Goal: Information Seeking & Learning: Learn about a topic

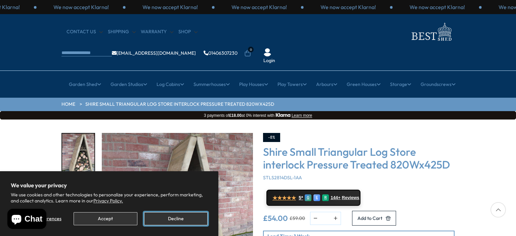
click at [170, 217] on button "Decline" at bounding box center [175, 218] width 63 height 13
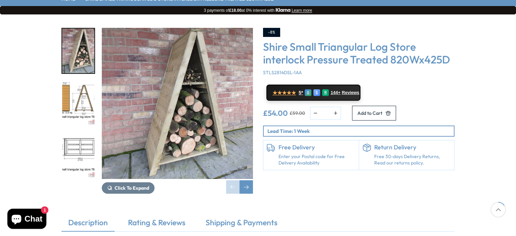
scroll to position [106, 0]
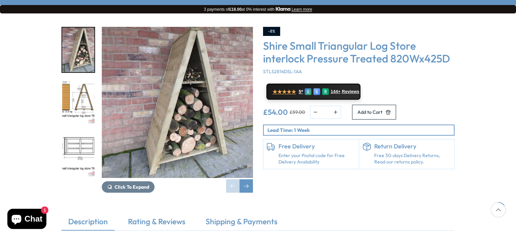
click at [79, 133] on img "3 / 8" at bounding box center [78, 155] width 32 height 45
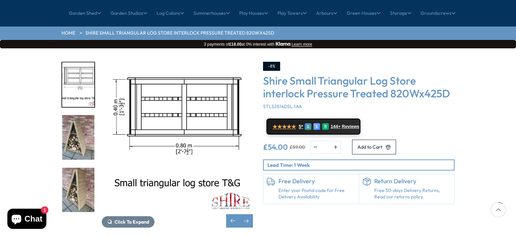
scroll to position [71, 0]
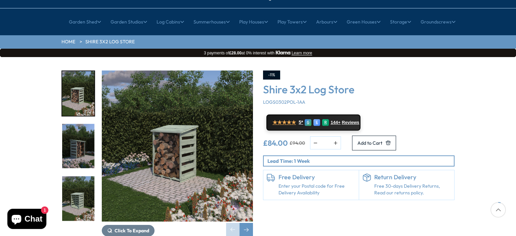
scroll to position [71, 0]
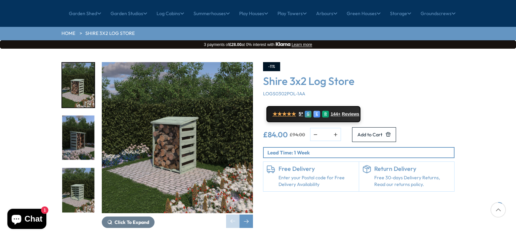
click at [169, 123] on img "1 / 9" at bounding box center [177, 137] width 151 height 151
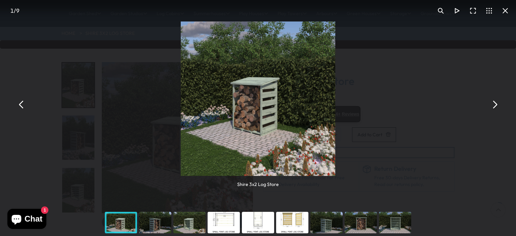
click at [494, 105] on button "You can close this modal content with the ESC key" at bounding box center [494, 105] width 16 height 16
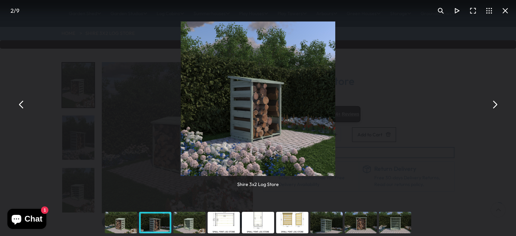
click at [495, 104] on button "You can close this modal content with the ESC key" at bounding box center [494, 105] width 16 height 16
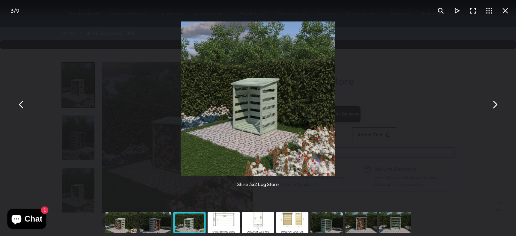
click at [497, 104] on button "You can close this modal content with the ESC key" at bounding box center [494, 105] width 16 height 16
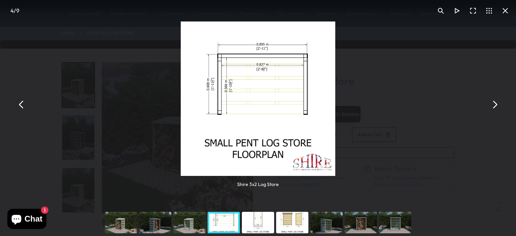
click at [500, 103] on button "You can close this modal content with the ESC key" at bounding box center [494, 105] width 16 height 16
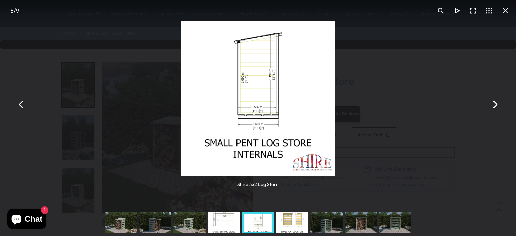
click at [494, 105] on button "You can close this modal content with the ESC key" at bounding box center [494, 105] width 16 height 16
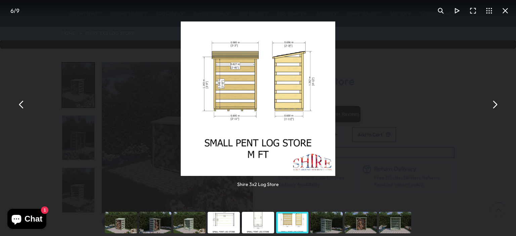
click at [492, 103] on button "You can close this modal content with the ESC key" at bounding box center [494, 105] width 16 height 16
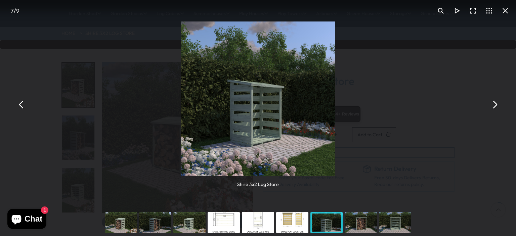
click at [441, 8] on button "You can close this modal content with the ESC key" at bounding box center [440, 11] width 16 height 16
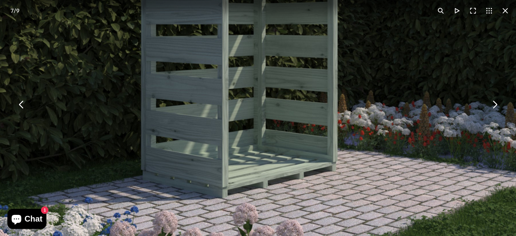
drag, startPoint x: 242, startPoint y: 84, endPoint x: 221, endPoint y: 61, distance: 30.6
click at [219, 61] on img "You can close this modal content with the ESC key" at bounding box center [247, 14] width 589 height 589
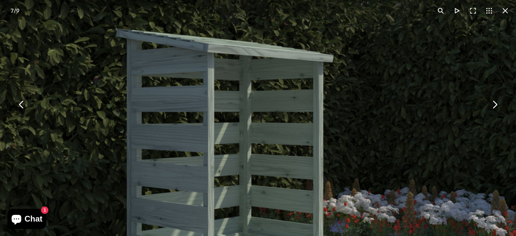
drag, startPoint x: 404, startPoint y: 112, endPoint x: 387, endPoint y: 199, distance: 87.9
click at [389, 200] on img "You can close this modal content with the ESC key" at bounding box center [233, 102] width 589 height 589
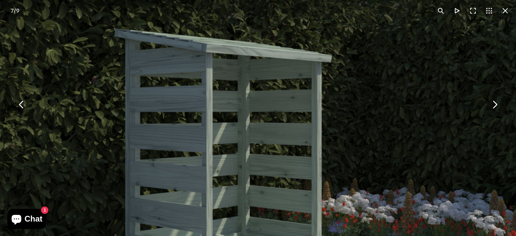
click at [495, 104] on button "You can close this modal content with the ESC key" at bounding box center [494, 105] width 16 height 16
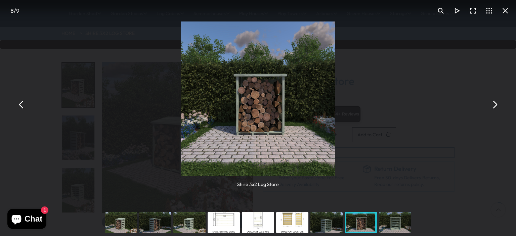
click at [496, 103] on button "You can close this modal content with the ESC key" at bounding box center [494, 105] width 16 height 16
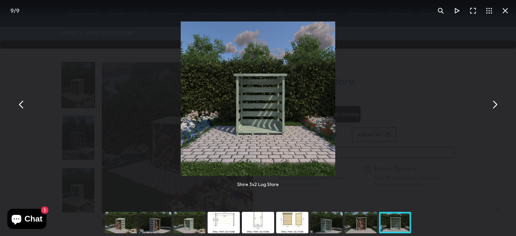
click at [496, 103] on button "You can close this modal content with the ESC key" at bounding box center [494, 105] width 16 height 16
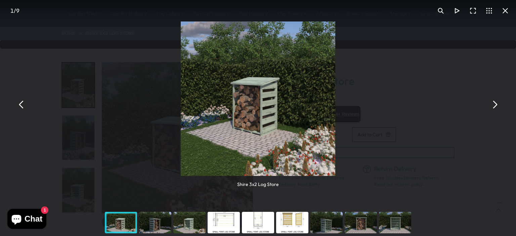
click at [496, 103] on button "You can close this modal content with the ESC key" at bounding box center [494, 105] width 16 height 16
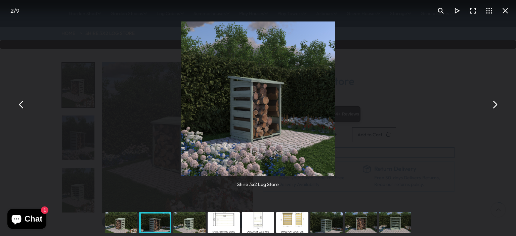
click at [495, 103] on button "You can close this modal content with the ESC key" at bounding box center [494, 105] width 16 height 16
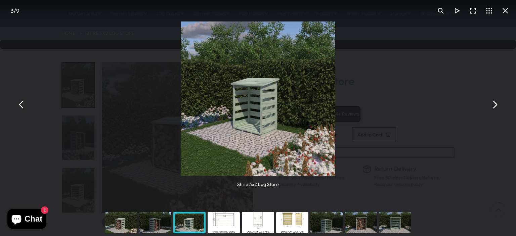
click at [21, 105] on button "You can close this modal content with the ESC key" at bounding box center [21, 105] width 16 height 16
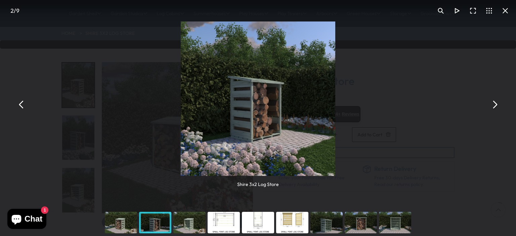
click at [439, 9] on button "You can close this modal content with the ESC key" at bounding box center [440, 11] width 16 height 16
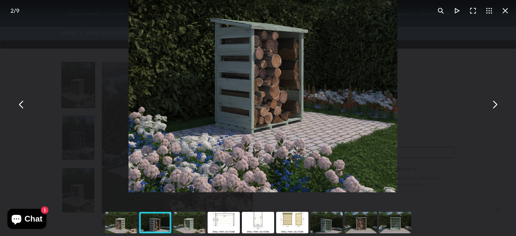
click at [491, 105] on button "You can close this modal content with the ESC key" at bounding box center [494, 105] width 16 height 16
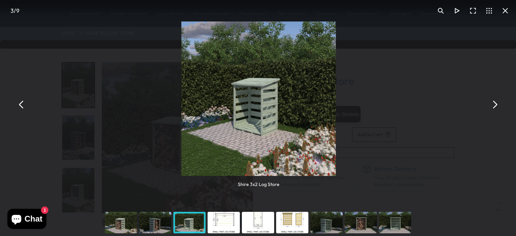
click at [492, 105] on button "You can close this modal content with the ESC key" at bounding box center [494, 105] width 16 height 16
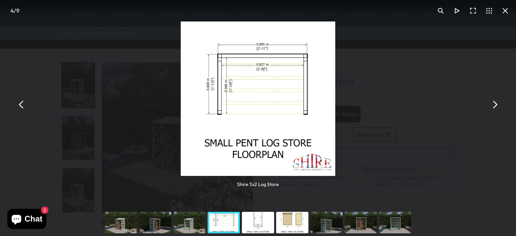
click at [492, 104] on button "You can close this modal content with the ESC key" at bounding box center [494, 105] width 16 height 16
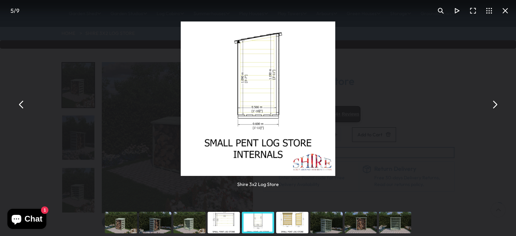
click at [493, 104] on button "You can close this modal content with the ESC key" at bounding box center [494, 105] width 16 height 16
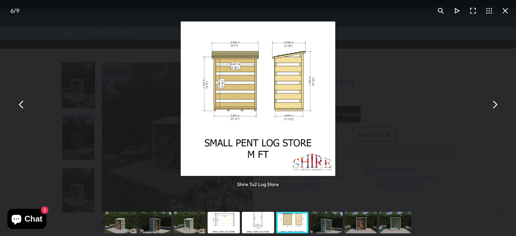
click at [494, 102] on button "You can close this modal content with the ESC key" at bounding box center [494, 105] width 16 height 16
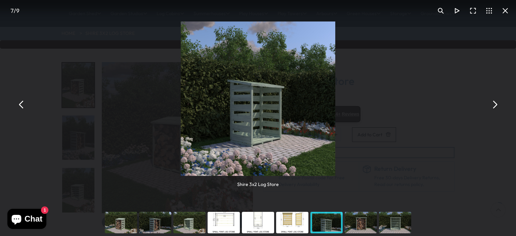
click at [492, 103] on button "You can close this modal content with the ESC key" at bounding box center [494, 105] width 16 height 16
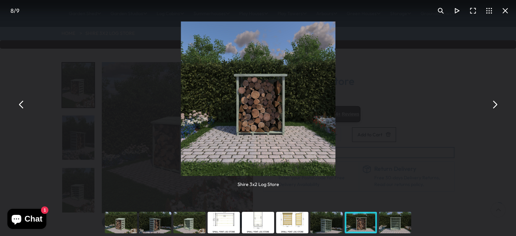
click at [489, 100] on button "You can close this modal content with the ESC key" at bounding box center [494, 105] width 16 height 16
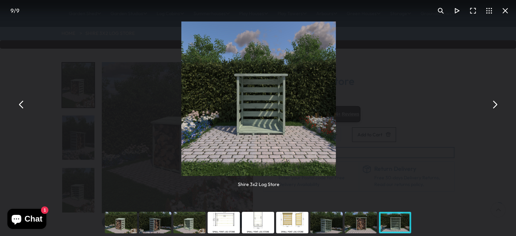
click at [492, 100] on button "You can close this modal content with the ESC key" at bounding box center [494, 105] width 16 height 16
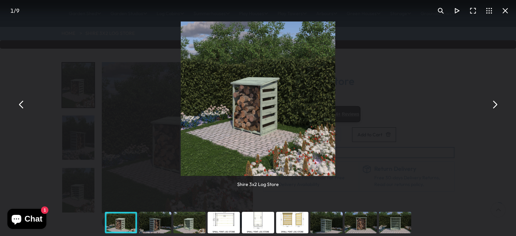
click at [505, 11] on button "You can close this modal content with the ESC key" at bounding box center [505, 11] width 16 height 16
